Goal: Task Accomplishment & Management: Manage account settings

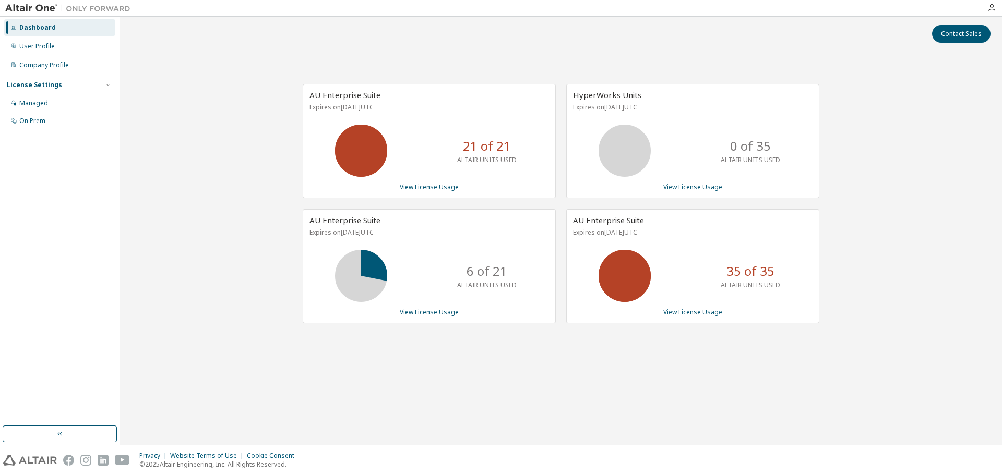
click at [702, 373] on div "Contact Sales AU Enterprise Suite Expires on [DATE] UTC 21 of 21 ALTAIR UNITS U…" at bounding box center [561, 231] width 872 height 418
click at [511, 374] on div "Contact Sales AU Enterprise Suite Expires on April 28, 2026 UTC 21 of 21 ALTAIR…" at bounding box center [561, 231] width 872 height 418
click at [502, 395] on div "Contact Sales AU Enterprise Suite Expires on April 28, 2026 UTC 21 of 21 ALTAIR…" at bounding box center [561, 231] width 872 height 418
click at [422, 380] on div "Contact Sales AU Enterprise Suite Expires on [DATE] UTC 21 of 21 ALTAIR UNITS U…" at bounding box center [561, 231] width 872 height 418
click at [615, 360] on div "AU Enterprise Suite Expires on [DATE] UTC 21 of 21 ALTAIR UNITS USED View Licen…" at bounding box center [561, 209] width 872 height 309
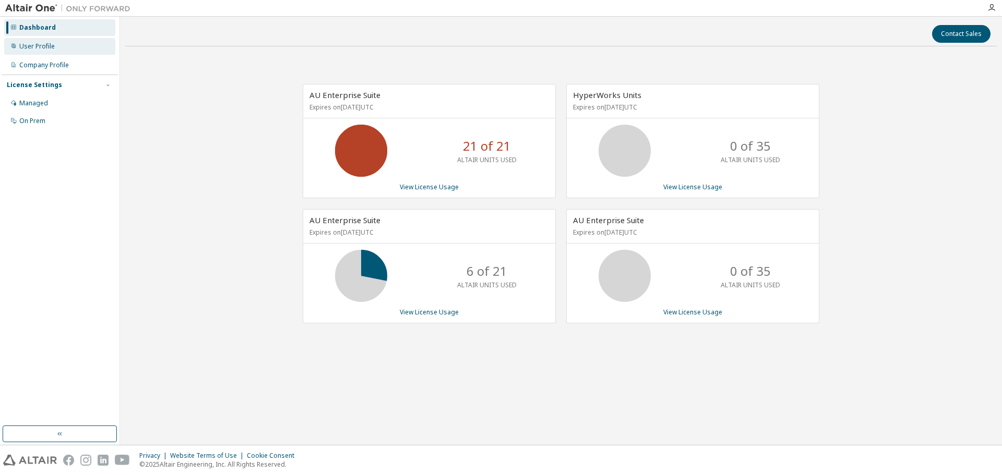
click at [35, 52] on div "User Profile" at bounding box center [59, 46] width 111 height 17
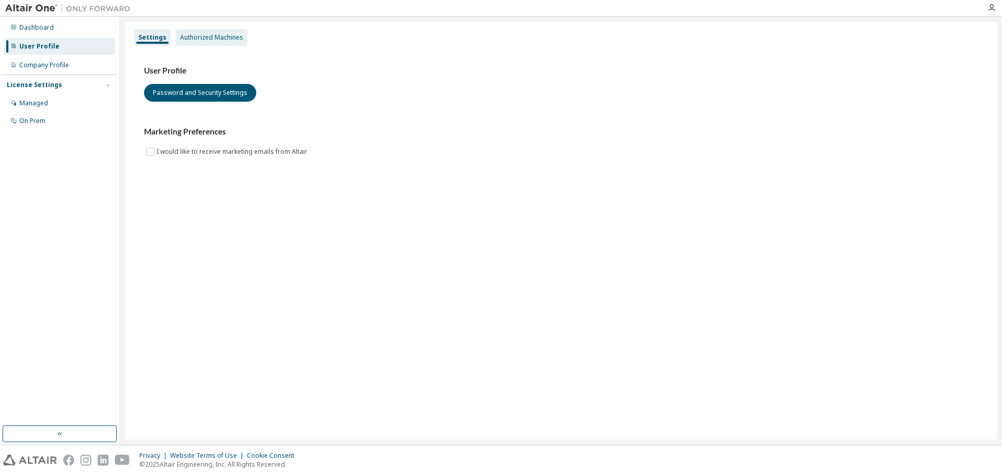
click at [222, 42] on div "Authorized Machines" at bounding box center [211, 37] width 71 height 17
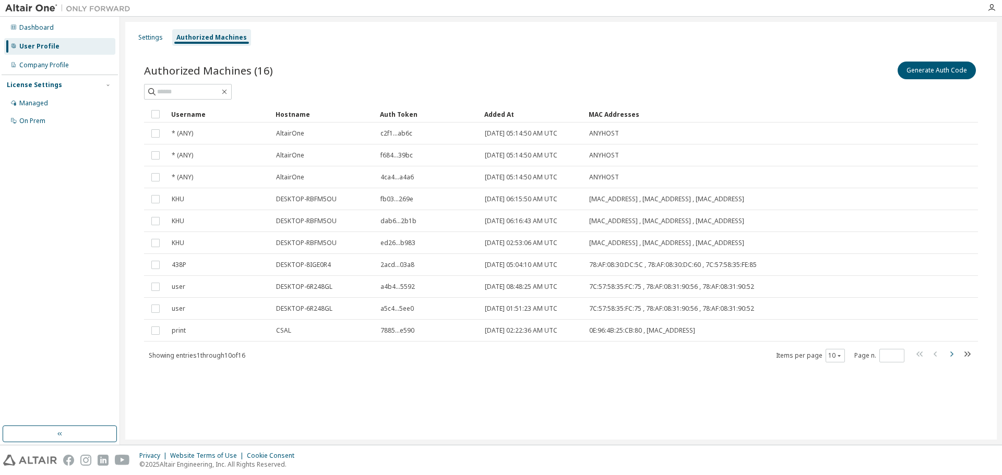
click at [952, 355] on icon "button" at bounding box center [951, 354] width 3 height 5
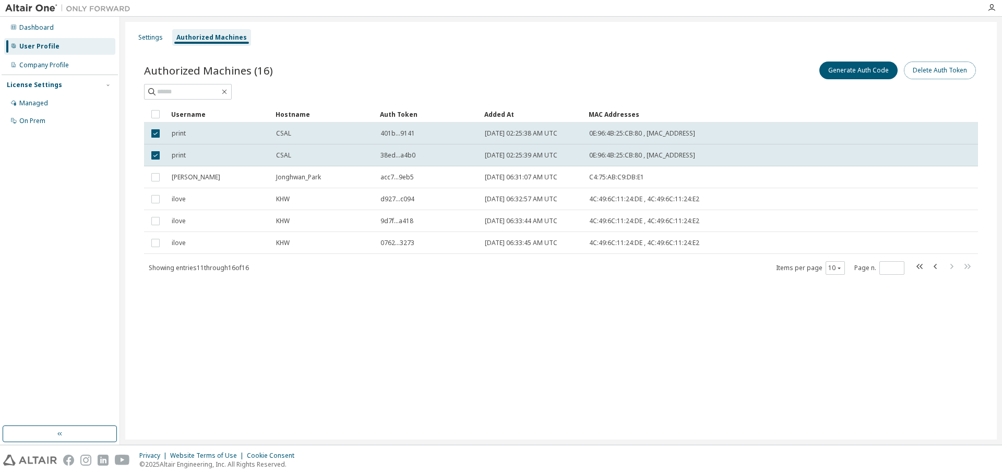
click at [931, 69] on button "Delete Auth Token" at bounding box center [940, 71] width 72 height 18
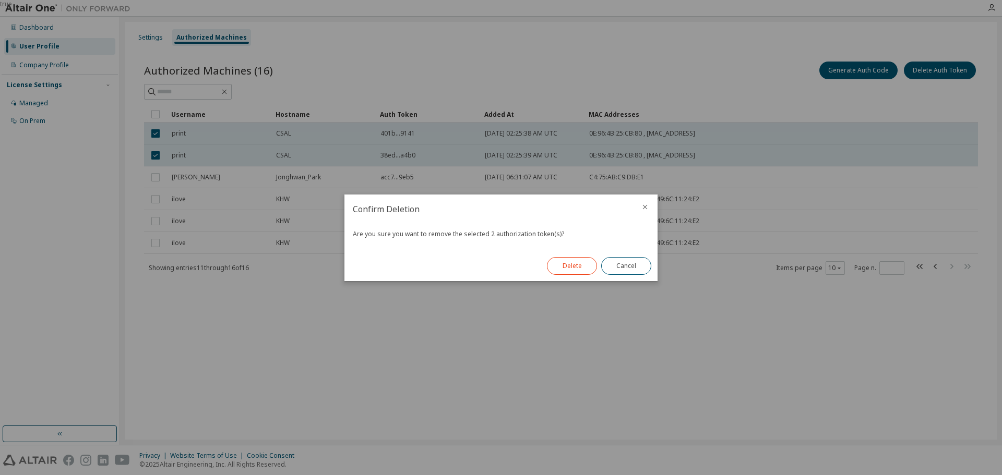
click at [582, 270] on button "Delete" at bounding box center [572, 266] width 50 height 18
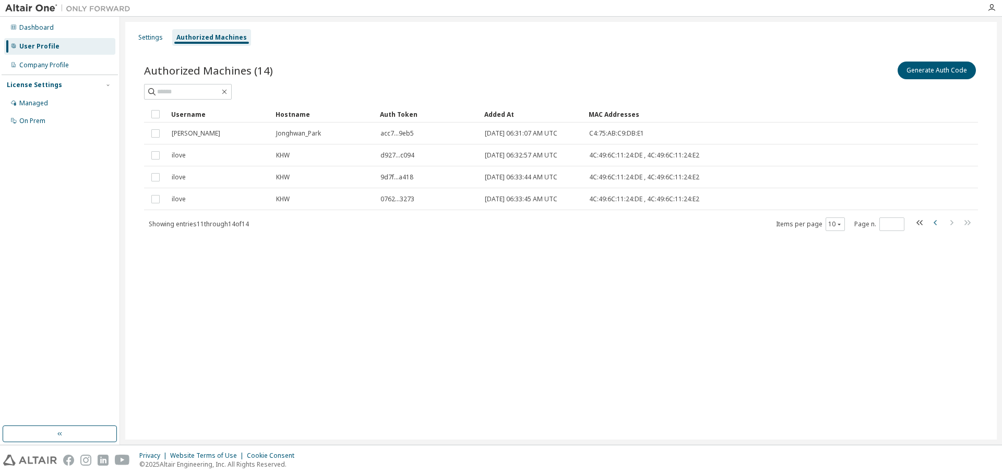
click at [939, 220] on icon "button" at bounding box center [935, 223] width 13 height 13
type input "*"
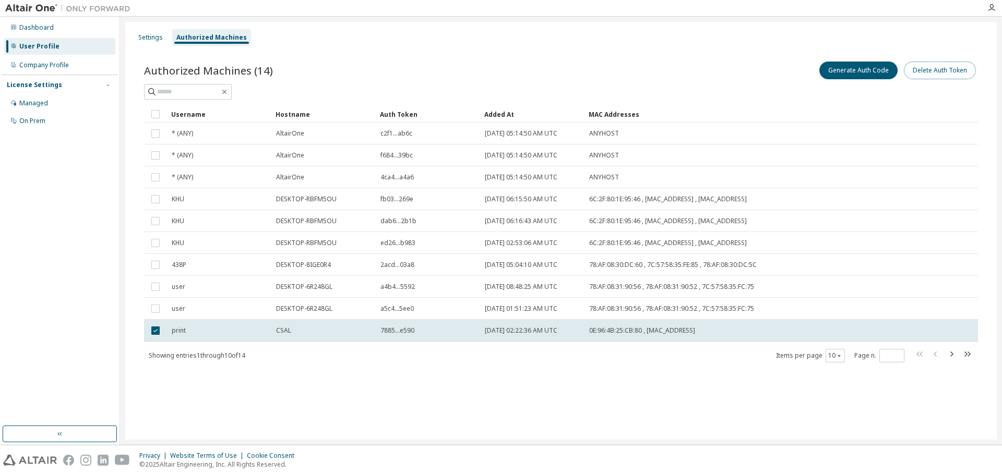
click at [934, 71] on button "Delete Auth Token" at bounding box center [940, 71] width 72 height 18
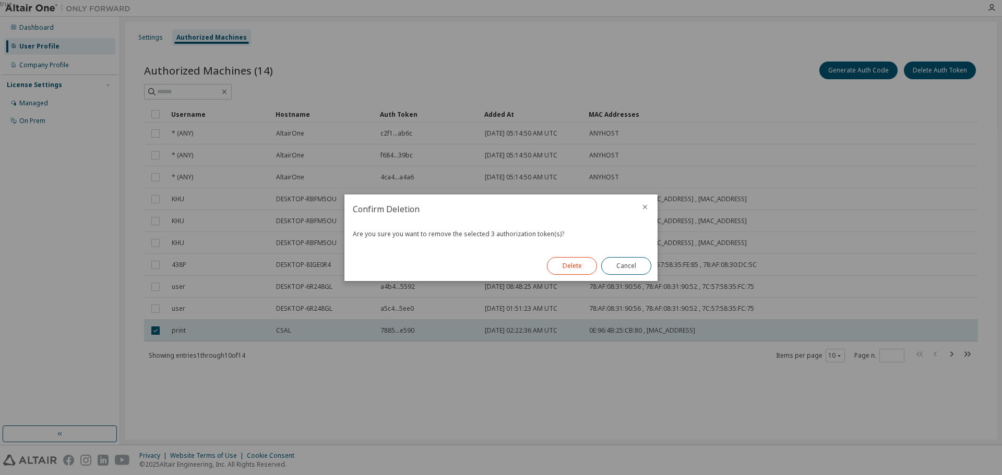
click at [567, 265] on button "Delete" at bounding box center [572, 266] width 50 height 18
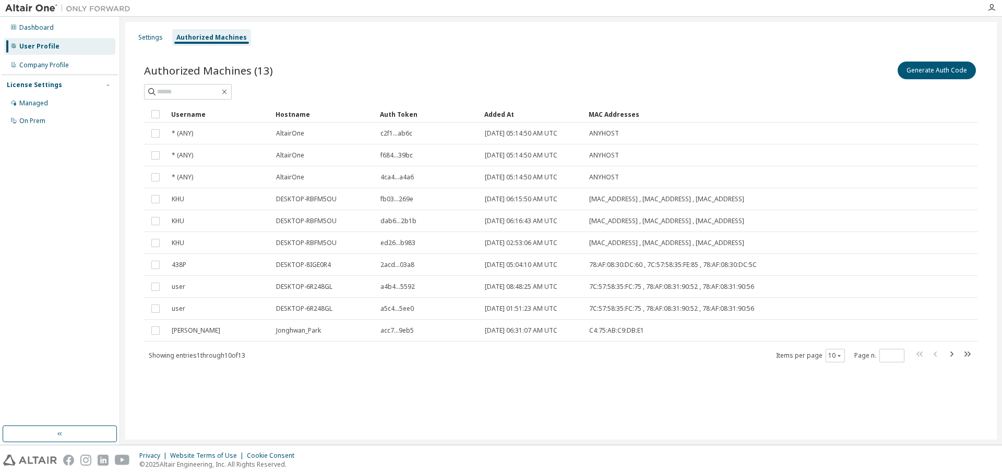
click at [375, 376] on div "Authorized Machines (13) Generate Auth Code Clear Load Save Save As Field Opera…" at bounding box center [561, 218] width 859 height 343
click at [52, 66] on div "Company Profile" at bounding box center [44, 65] width 50 height 8
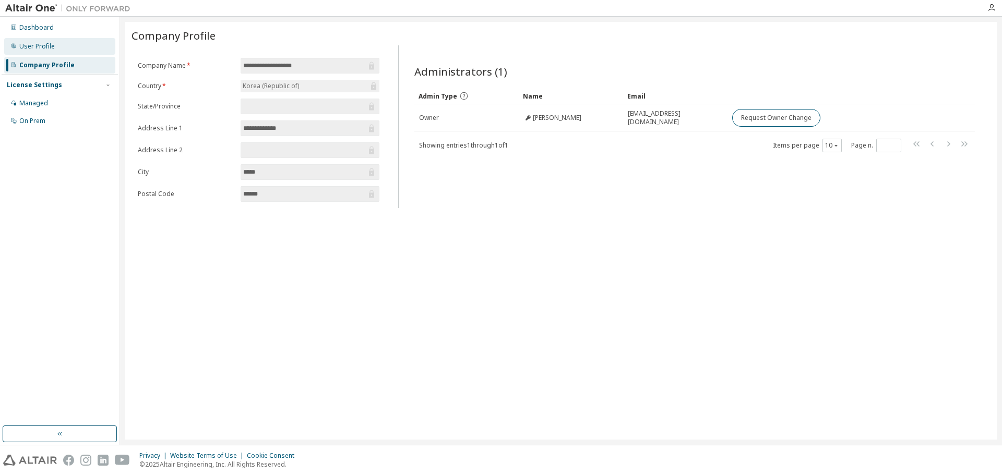
click at [59, 42] on div "User Profile" at bounding box center [59, 46] width 111 height 17
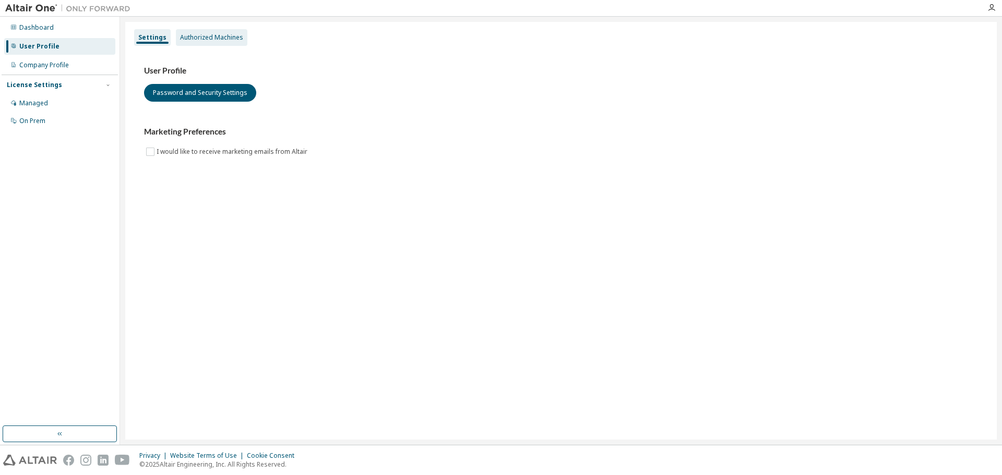
click at [223, 43] on div "Authorized Machines" at bounding box center [211, 37] width 71 height 17
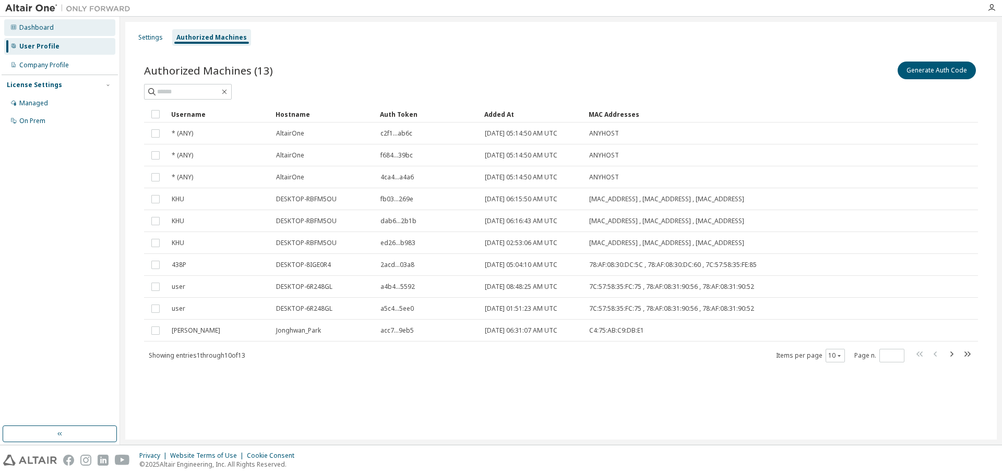
click at [21, 32] on div "Dashboard" at bounding box center [59, 27] width 111 height 17
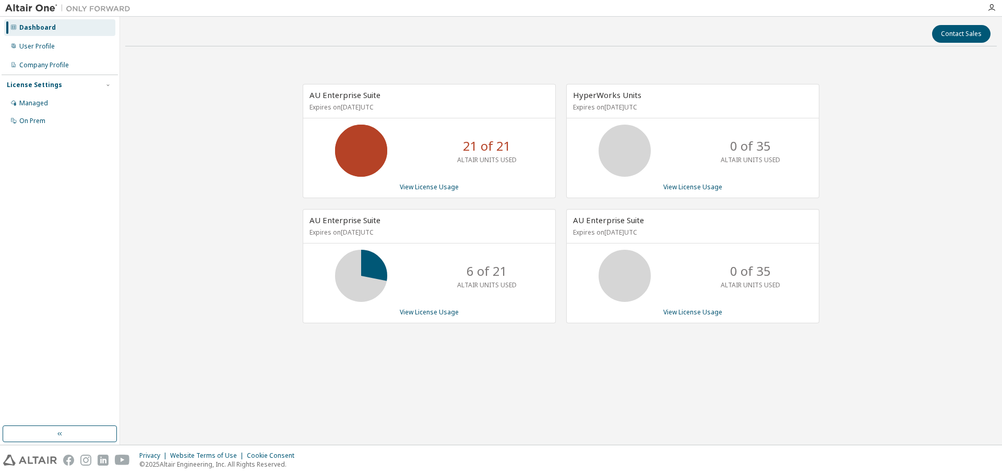
click at [688, 373] on div "Contact Sales AU Enterprise Suite Expires on April 28, 2026 UTC 21 of 21 ALTAIR…" at bounding box center [561, 231] width 872 height 418
click at [16, 47] on icon at bounding box center [13, 46] width 6 height 6
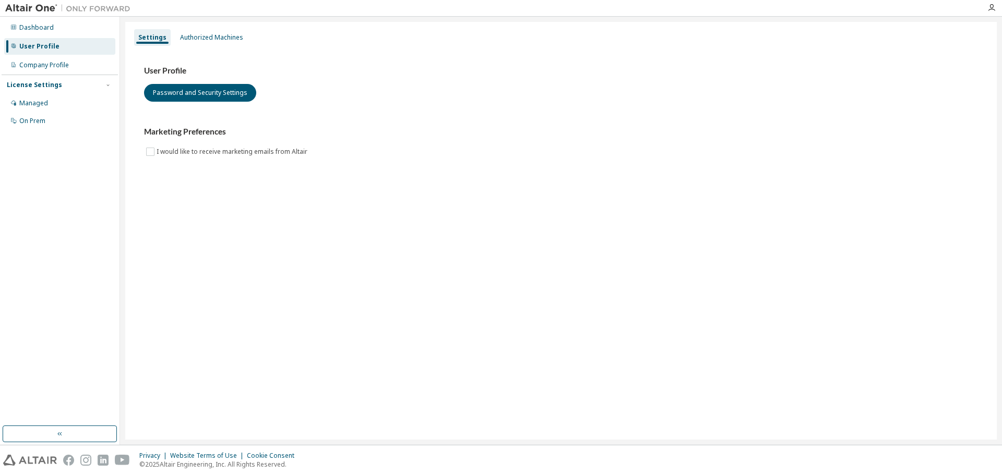
click at [222, 28] on div "Settings Authorized Machines" at bounding box center [561, 37] width 859 height 19
click at [218, 41] on div "Authorized Machines" at bounding box center [211, 37] width 63 height 8
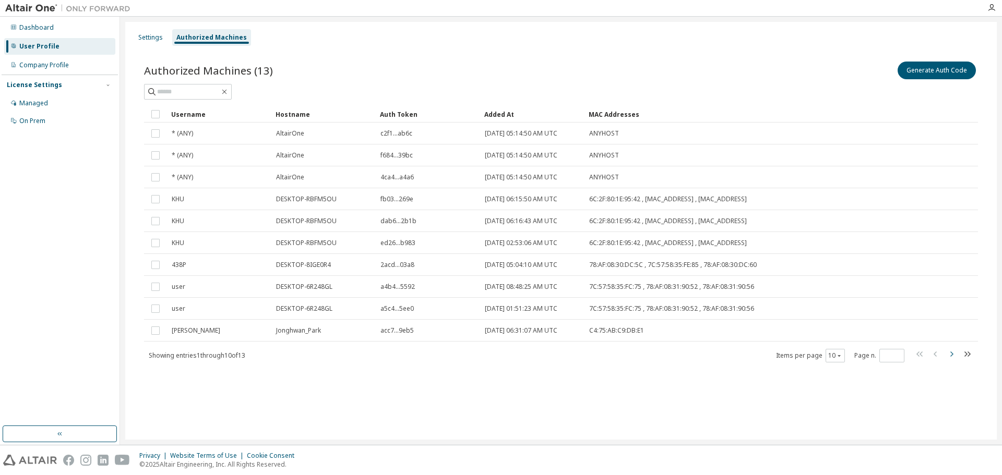
click at [950, 354] on icon "button" at bounding box center [951, 354] width 13 height 13
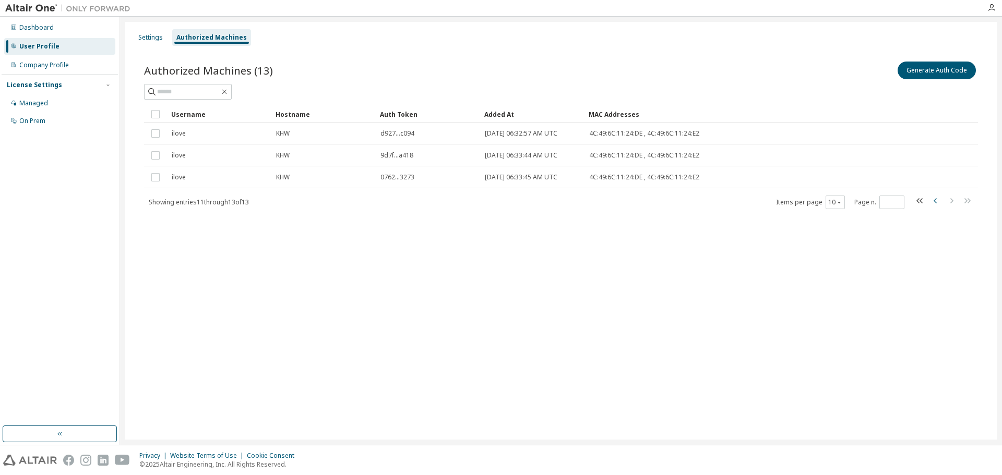
click at [932, 200] on icon "button" at bounding box center [935, 201] width 13 height 13
type input "*"
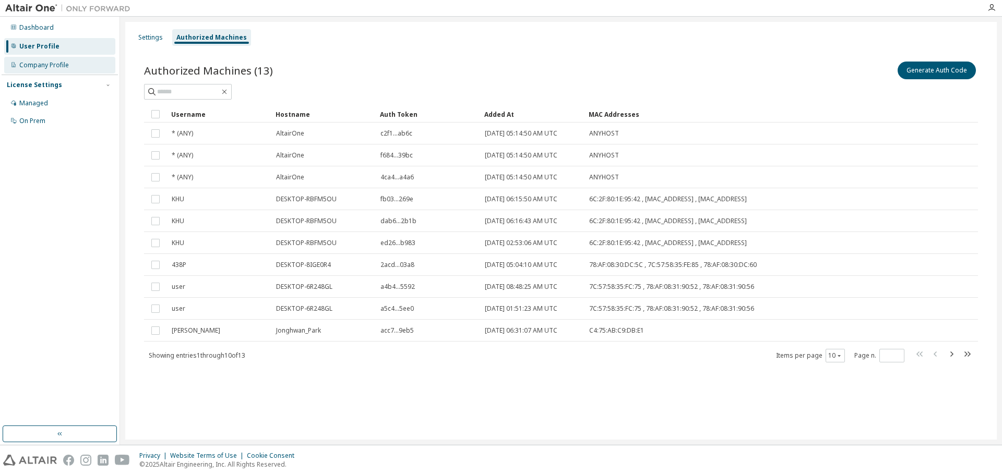
click at [46, 63] on div "Company Profile" at bounding box center [44, 65] width 50 height 8
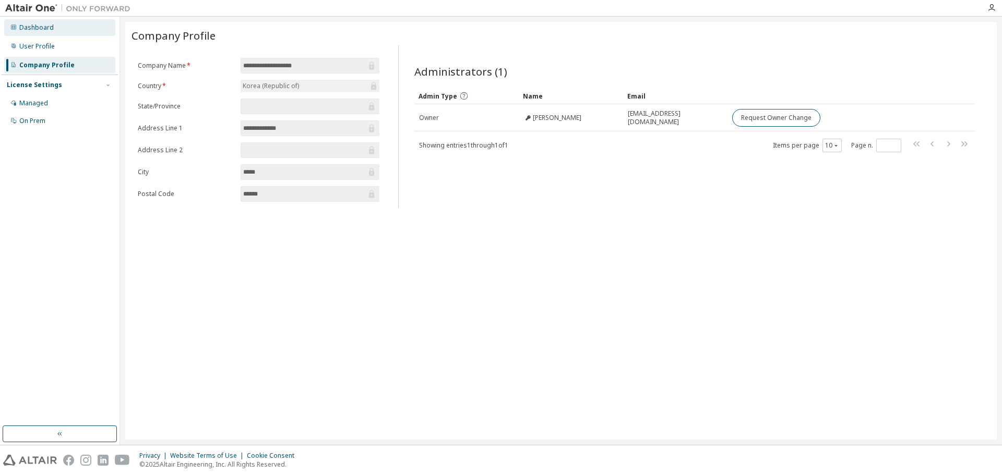
click at [44, 31] on div "Dashboard" at bounding box center [36, 27] width 34 height 8
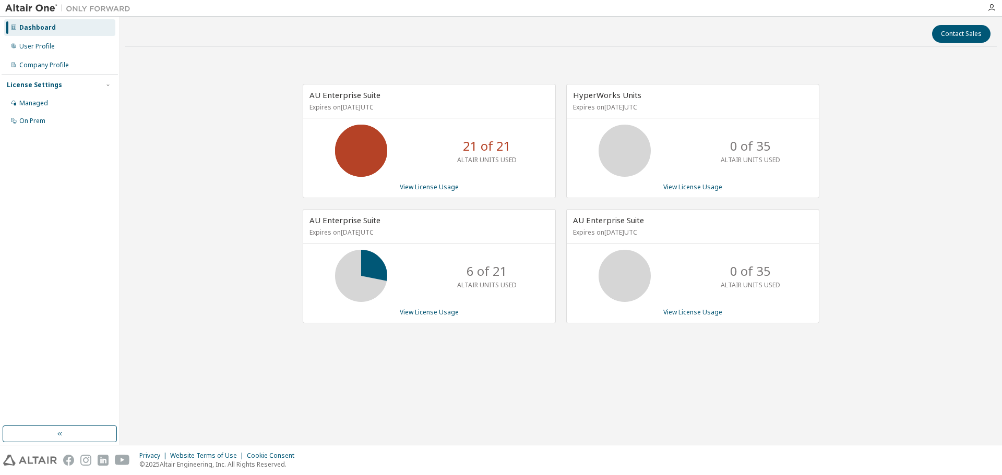
click at [551, 367] on div "Contact Sales AU Enterprise Suite Expires on April 28, 2026 UTC 21 of 21 ALTAIR…" at bounding box center [561, 231] width 872 height 418
click at [250, 184] on div "AU Enterprise Suite Expires on [DATE] UTC 21 of 21 ALTAIR UNITS USED View Licen…" at bounding box center [561, 209] width 872 height 309
click at [197, 134] on div "AU Enterprise Suite Expires on [DATE] UTC 21 of 21 ALTAIR UNITS USED View Licen…" at bounding box center [561, 209] width 872 height 309
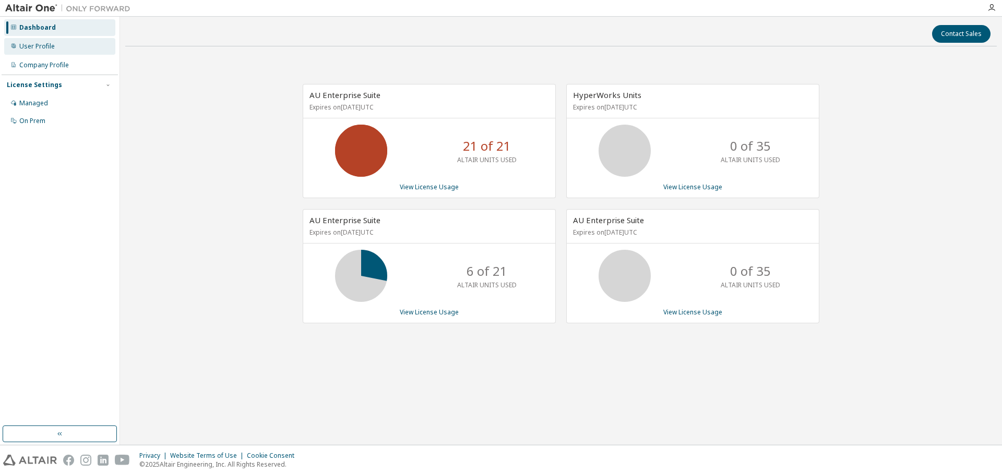
click at [54, 47] on div "User Profile" at bounding box center [59, 46] width 111 height 17
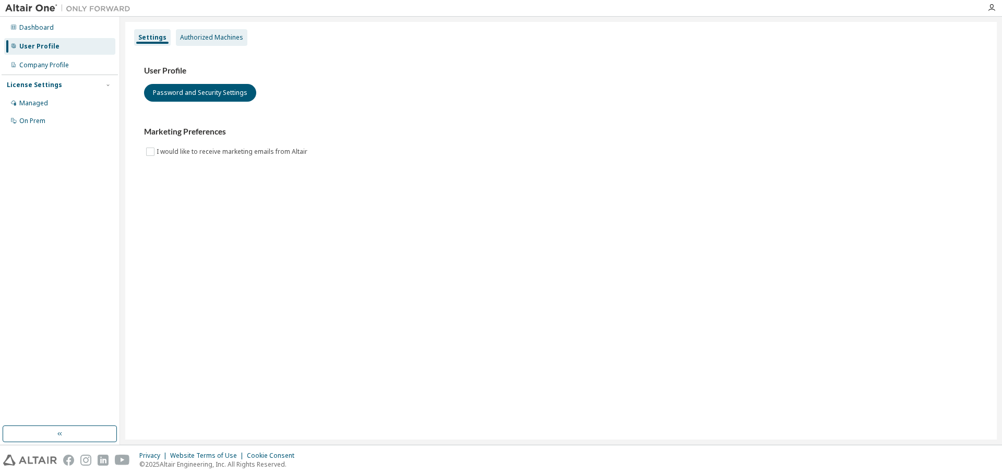
click at [216, 42] on div "Authorized Machines" at bounding box center [211, 37] width 71 height 17
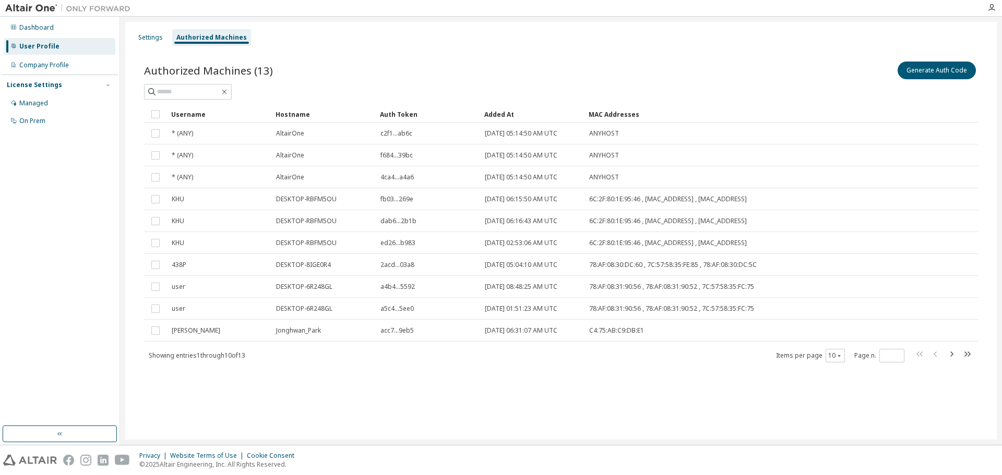
click at [952, 352] on icon "button" at bounding box center [951, 354] width 13 height 13
type input "*"
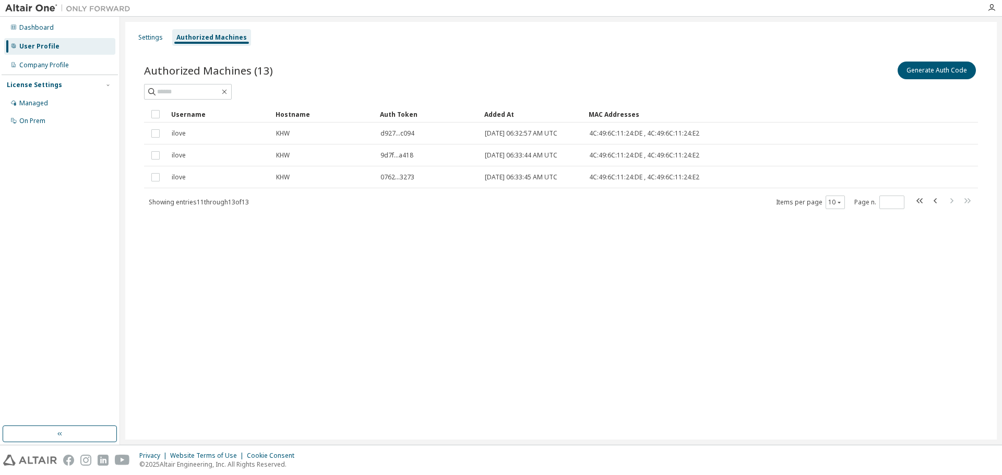
click at [405, 307] on div "Settings Authorized Machines Authorized Machines (13) Generate Auth Code Clear …" at bounding box center [561, 231] width 872 height 418
click at [149, 35] on div "Settings" at bounding box center [150, 37] width 25 height 8
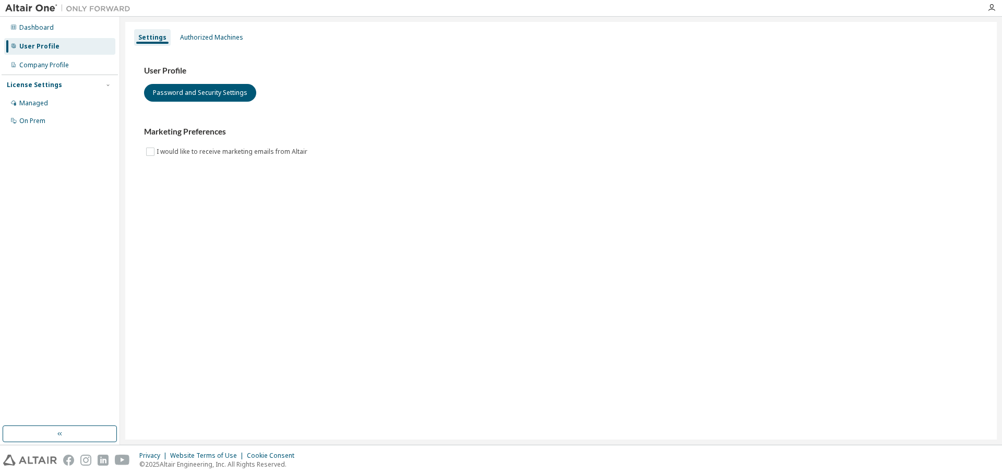
click at [427, 311] on div "Settings Authorized Machines User Profile Password and Security Settings Market…" at bounding box center [561, 231] width 872 height 418
drag, startPoint x: 427, startPoint y: 311, endPoint x: 420, endPoint y: 302, distance: 11.9
click at [426, 309] on div "Settings Authorized Machines User Profile Password and Security Settings Market…" at bounding box center [561, 231] width 872 height 418
click at [217, 40] on div "Authorized Machines" at bounding box center [211, 37] width 63 height 8
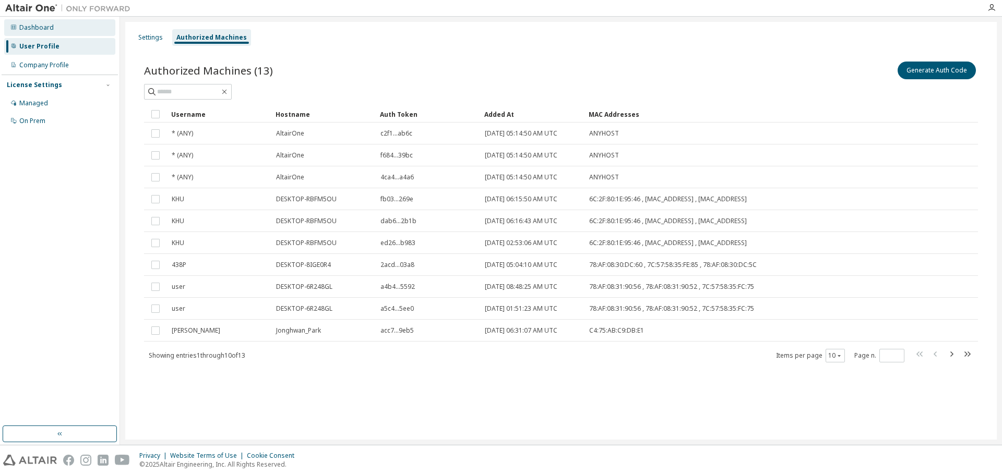
click at [45, 20] on div "Dashboard" at bounding box center [59, 27] width 111 height 17
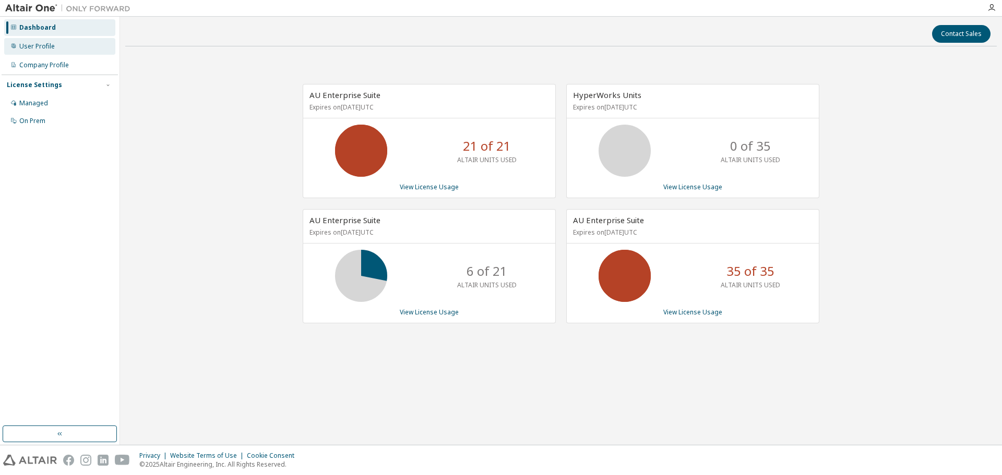
click at [78, 40] on div "User Profile" at bounding box center [59, 46] width 111 height 17
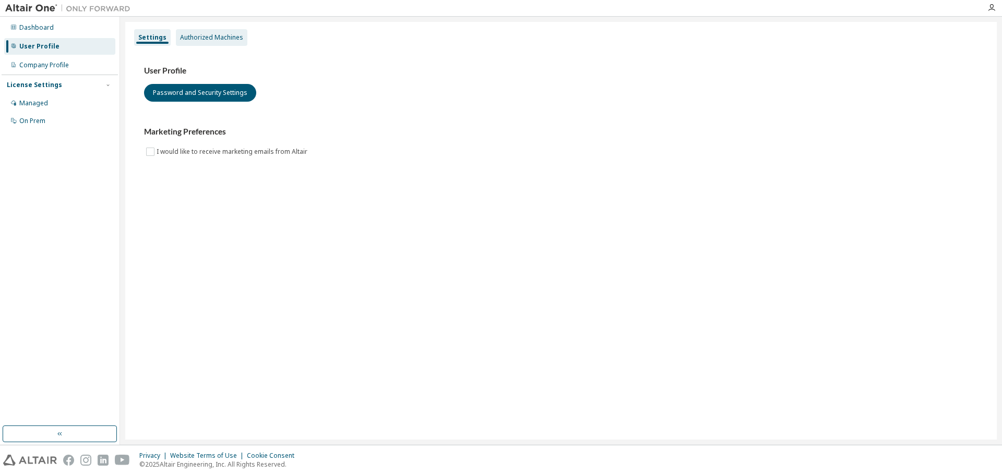
click at [216, 35] on div "Authorized Machines" at bounding box center [211, 37] width 63 height 8
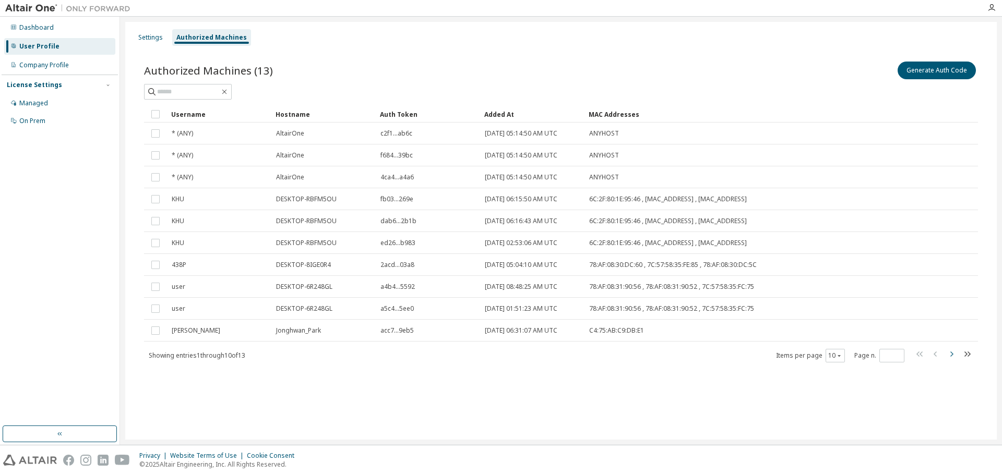
click at [952, 355] on icon "button" at bounding box center [951, 354] width 3 height 5
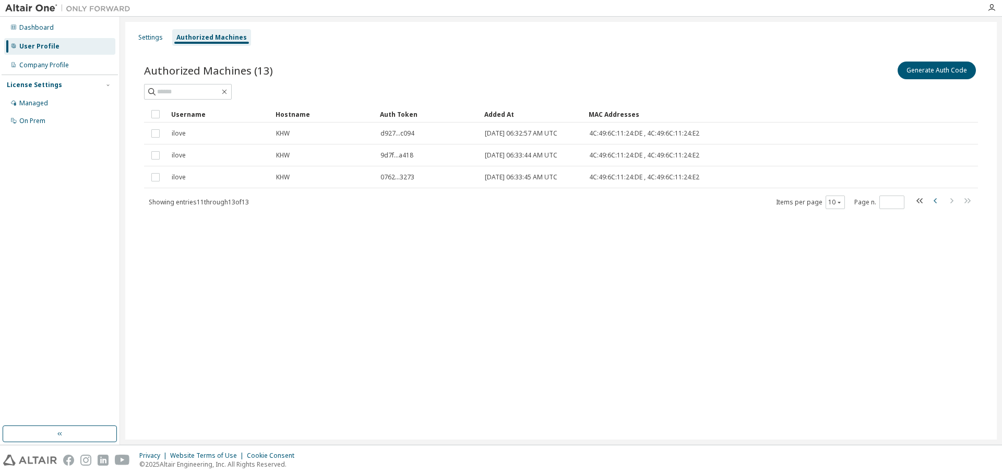
click at [932, 201] on icon "button" at bounding box center [935, 201] width 13 height 13
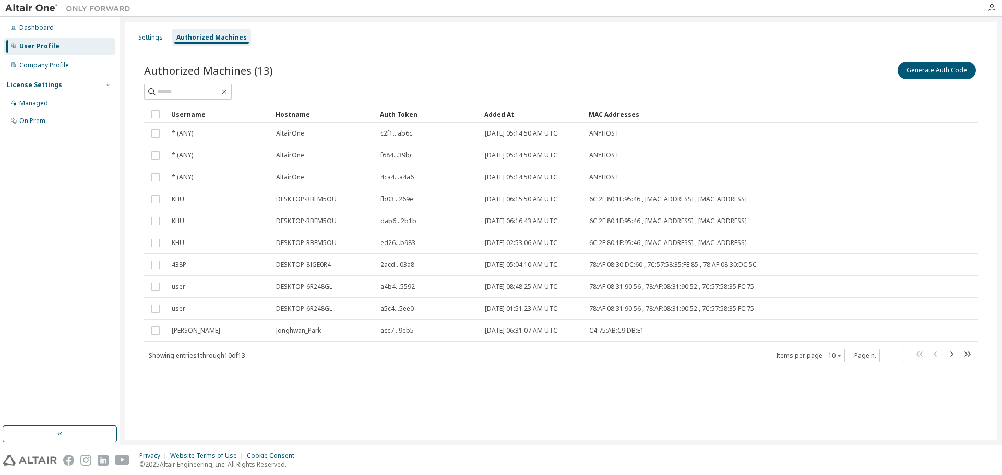
click at [331, 385] on div "Authorized Machines (13) Generate Auth Code Clear Load Save Save As Field Opera…" at bounding box center [561, 218] width 859 height 343
click at [949, 354] on icon "button" at bounding box center [951, 354] width 13 height 13
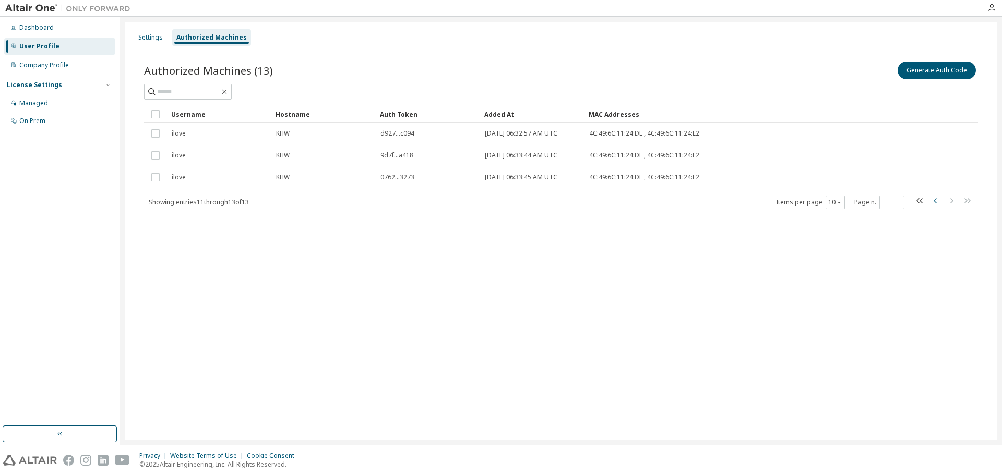
click at [937, 201] on icon "button" at bounding box center [935, 201] width 13 height 13
type input "*"
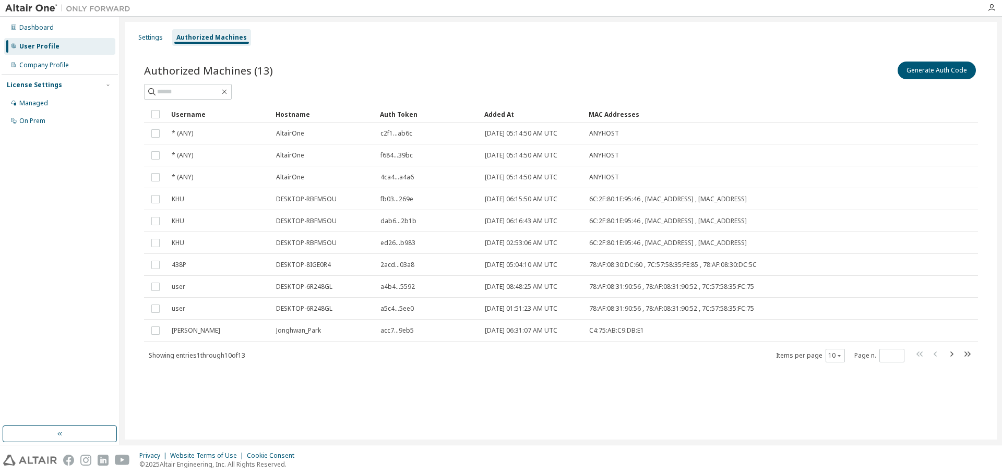
drag, startPoint x: 231, startPoint y: 423, endPoint x: 116, endPoint y: 294, distance: 172.2
click at [231, 423] on div "Settings Authorized Machines Authorized Machines (13) Generate Auth Code Clear …" at bounding box center [561, 231] width 872 height 418
click at [68, 32] on div "Dashboard" at bounding box center [59, 27] width 111 height 17
